Goal: Information Seeking & Learning: Understand process/instructions

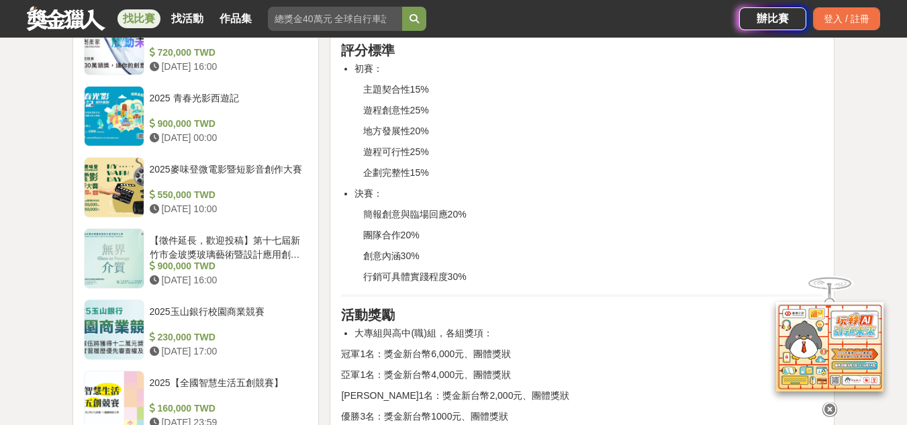
scroll to position [1075, 0]
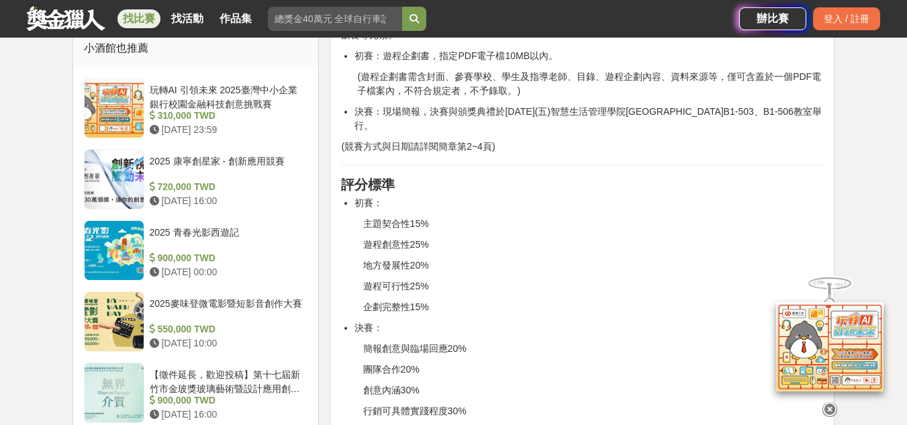
click at [831, 398] on icon at bounding box center [830, 405] width 15 height 15
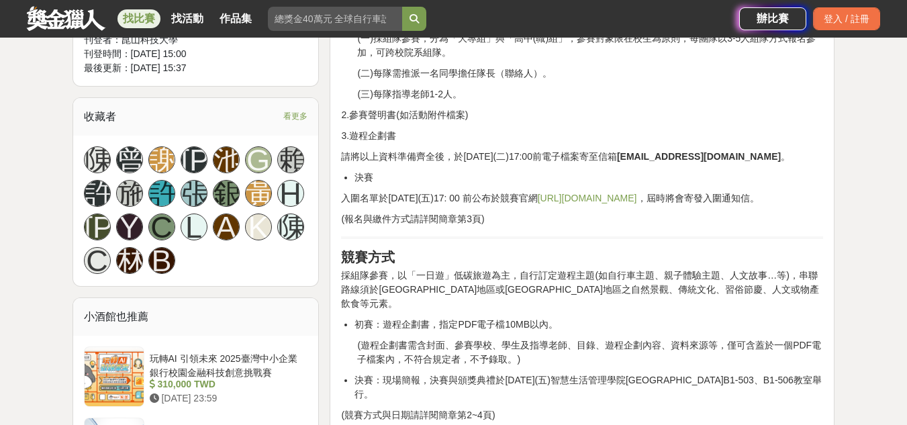
scroll to position [672, 0]
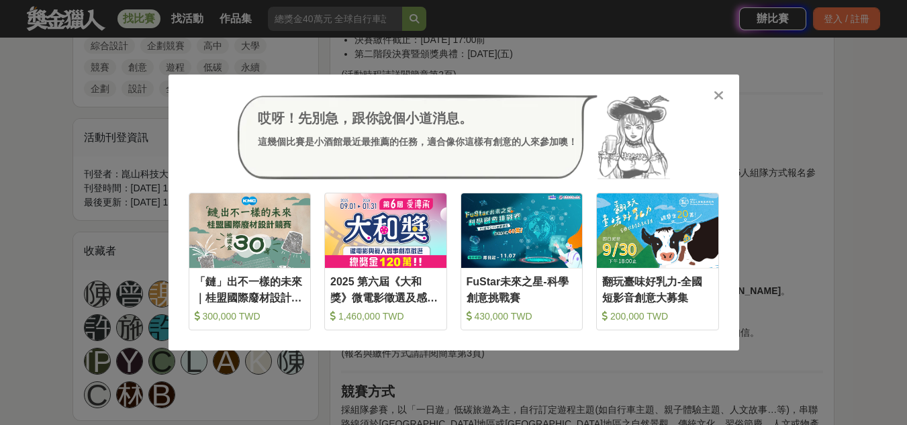
click at [722, 95] on icon at bounding box center [719, 95] width 10 height 13
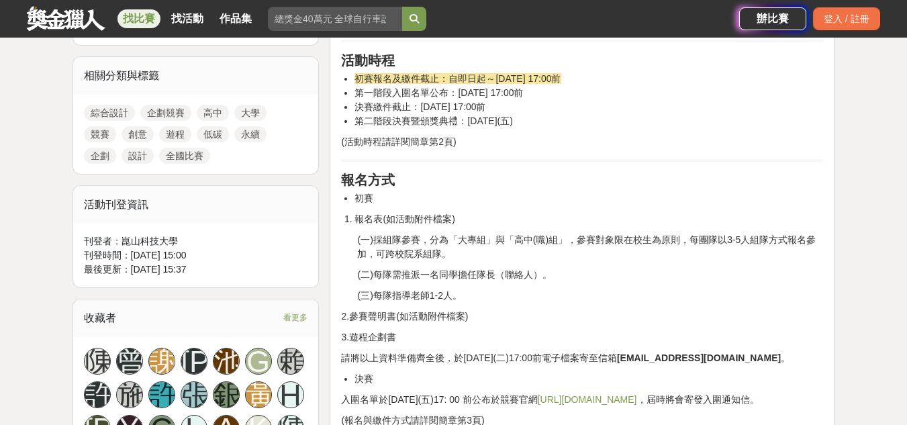
scroll to position [537, 0]
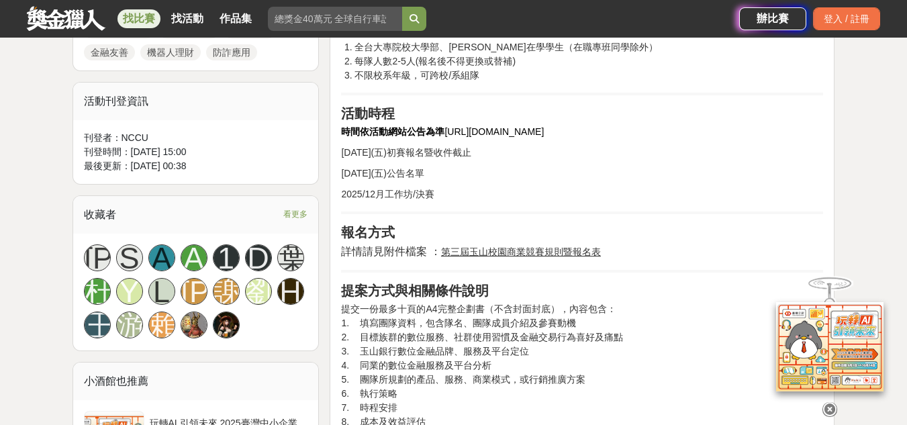
scroll to position [806, 0]
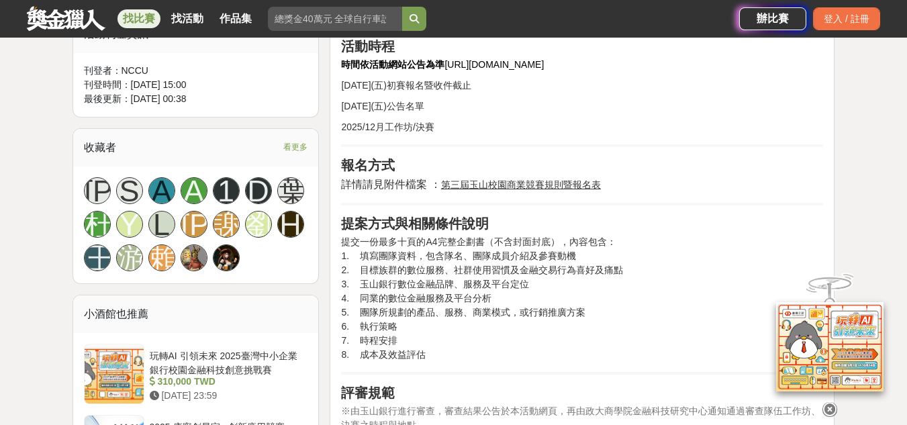
click at [356, 282] on p "提交一份最多十頁的A4完整企劃書（不含封面封底），內容包含： 1. 填寫團隊資料，包含隊名、團隊成員介紹及參賽動機 2. 目標族群的數位服務、社群使用習慣及金…" at bounding box center [582, 298] width 482 height 127
click at [354, 298] on p "提交一份最多十頁的A4完整企劃書（不含封面封底），內容包含： 1. 填寫團隊資料，包含隊名、團隊成員介紹及參賽動機 2. 目標族群的數位服務、社群使用習慣及金…" at bounding box center [582, 298] width 482 height 127
drag, startPoint x: 357, startPoint y: 315, endPoint x: 589, endPoint y: 318, distance: 232.4
click at [589, 318] on p "提交一份最多十頁的A4完整企劃書（不含封面封底），內容包含： 1. 填寫團隊資料，包含隊名、團隊成員介紹及參賽動機 2. 目標族群的數位服務、社群使用習慣及金…" at bounding box center [582, 298] width 482 height 127
click at [718, 309] on p "提交一份最多十頁的A4完整企劃書（不含封面封底），內容包含： 1. 填寫團隊資料，包含隊名、團隊成員介紹及參賽動機 2. 目標族群的數位服務、社群使用習慣及金…" at bounding box center [582, 298] width 482 height 127
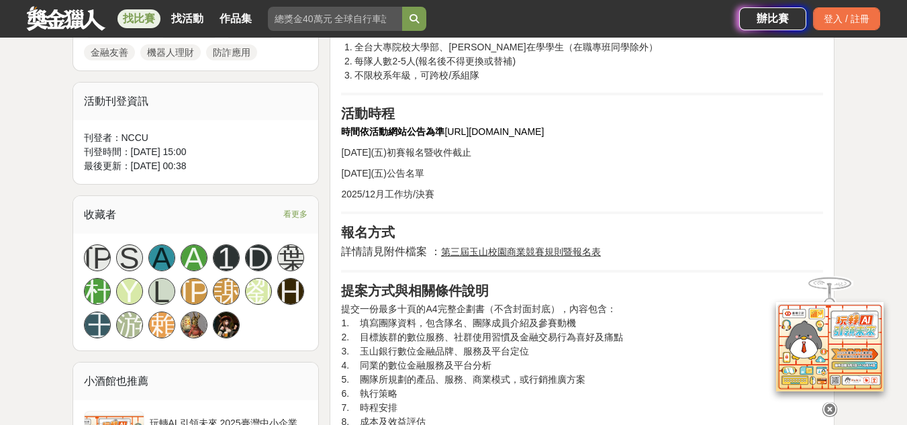
scroll to position [940, 0]
